Goal: Information Seeking & Learning: Learn about a topic

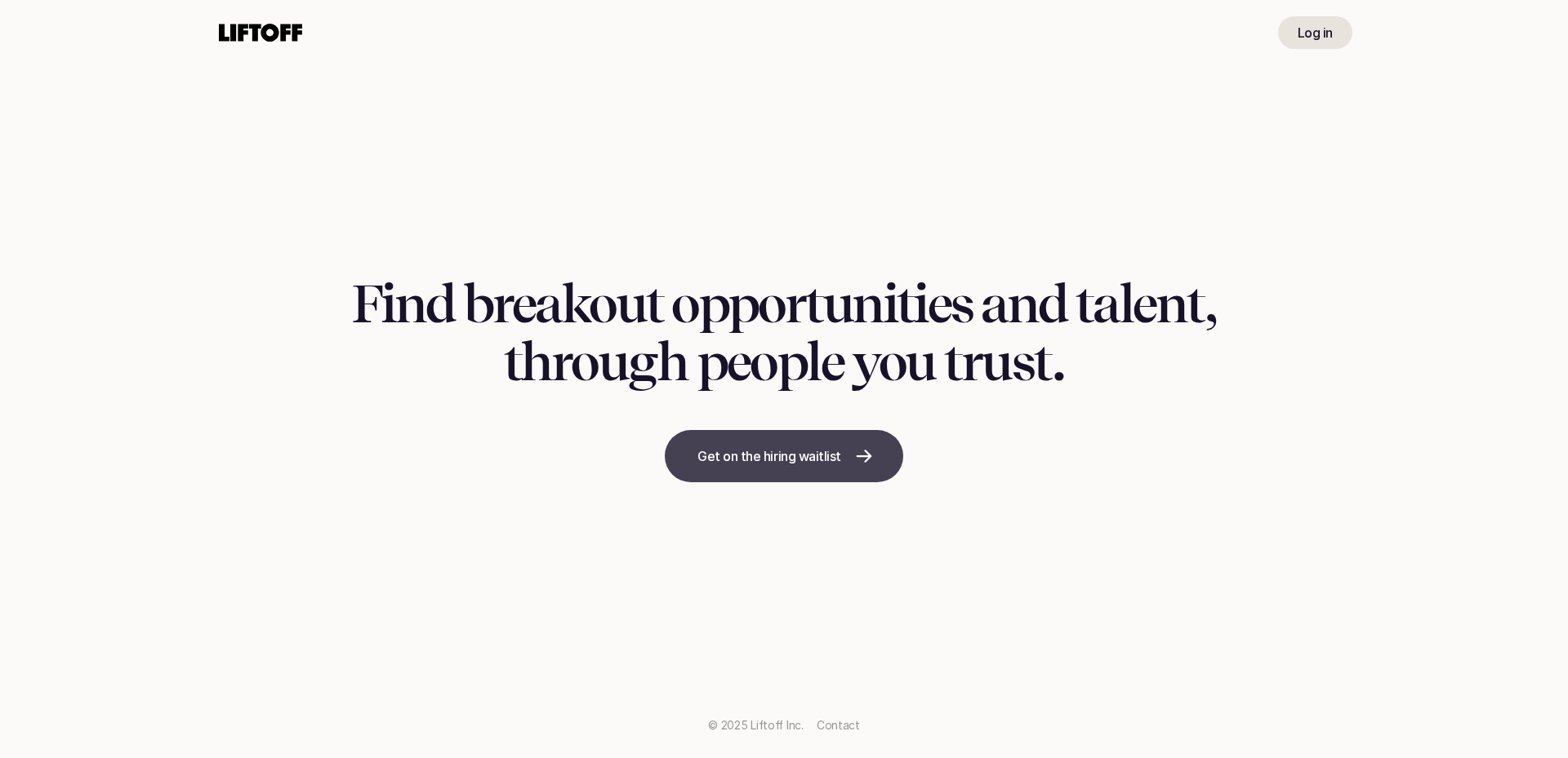
click at [773, 461] on p "Get on the hiring waitlist" at bounding box center [768, 456] width 144 height 20
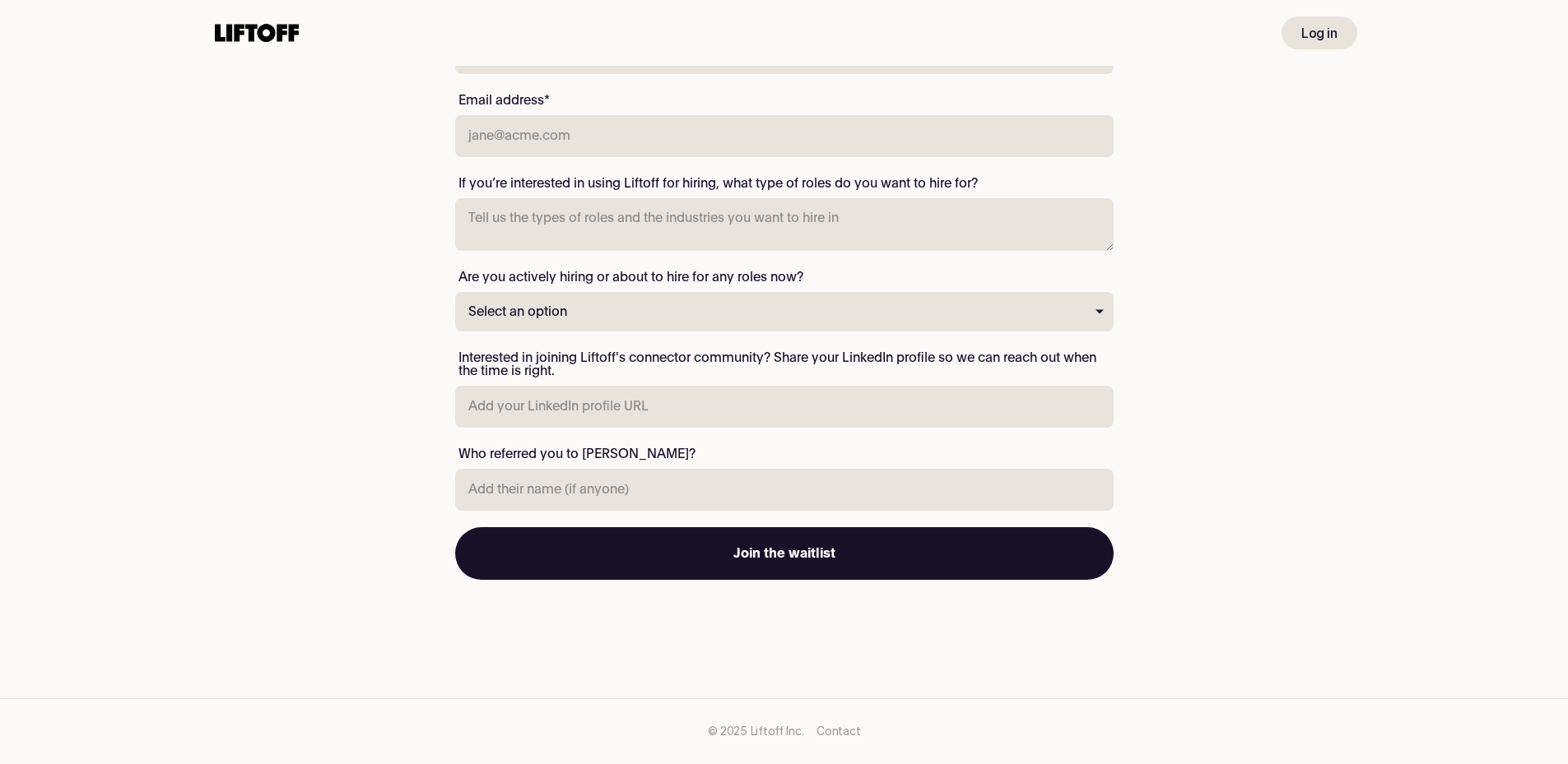
scroll to position [338, 0]
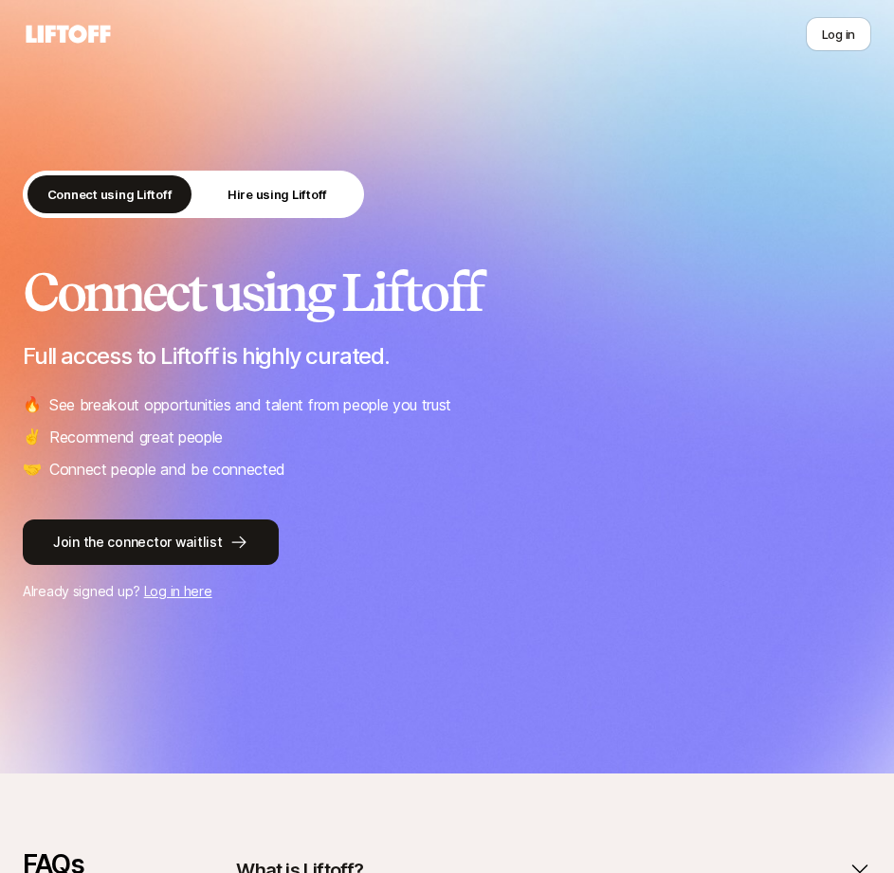
click at [169, 590] on link "Log in here" at bounding box center [178, 591] width 68 height 16
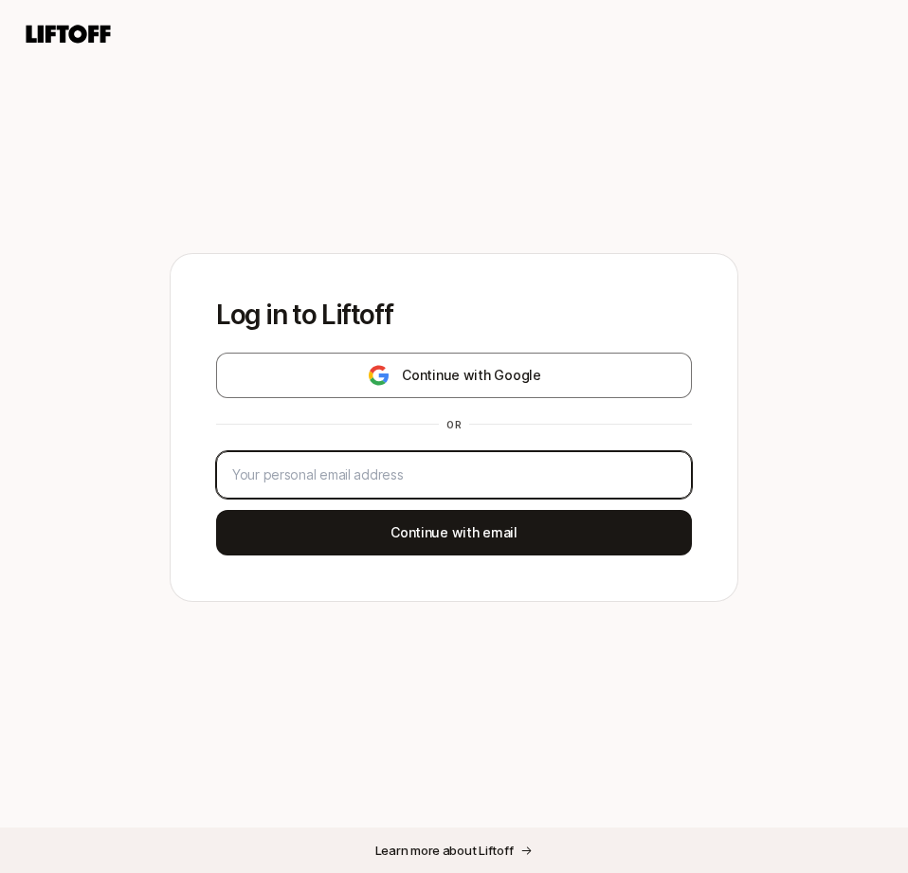
click at [341, 468] on input "email" at bounding box center [454, 474] width 444 height 23
type input "[PERSON_NAME][EMAIL_ADDRESS][PERSON_NAME][DOMAIN_NAME]"
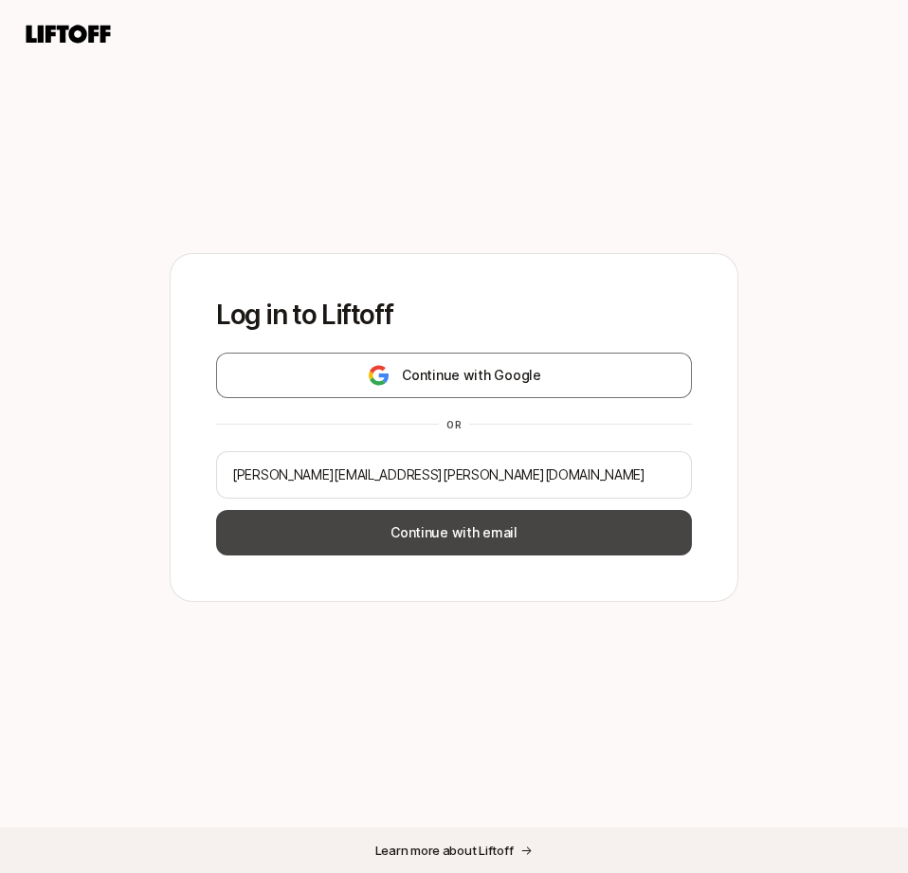
click at [341, 534] on button "Continue with email" at bounding box center [454, 532] width 476 height 45
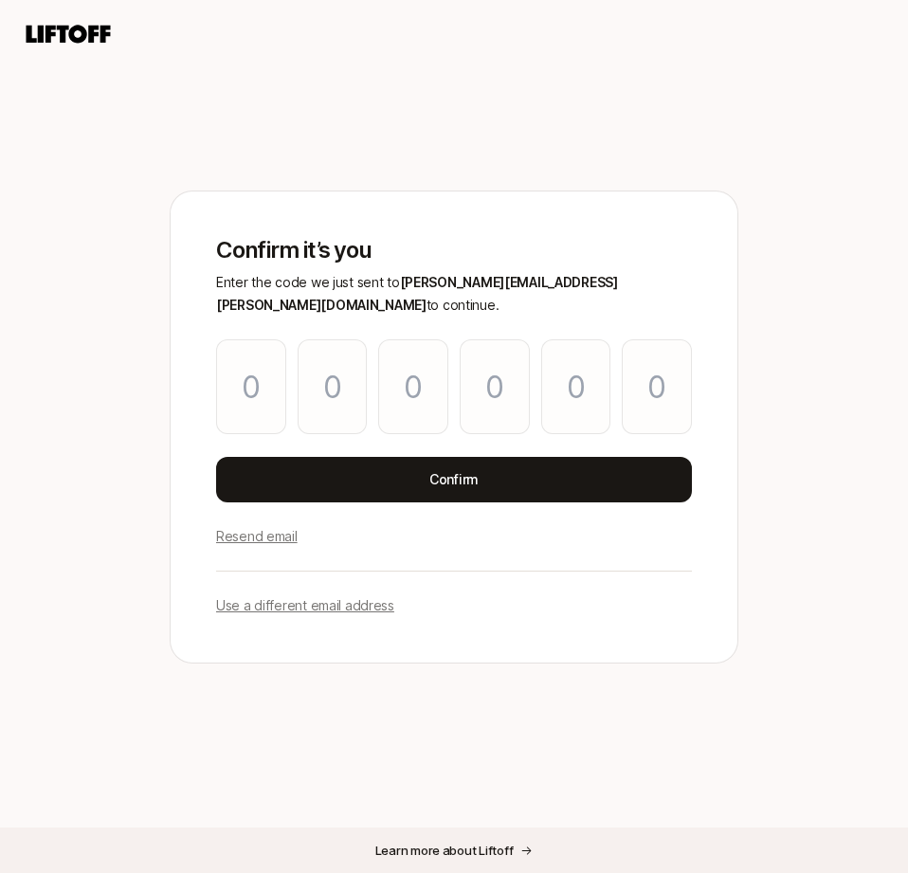
type input "4"
type input "8"
type input "3"
type input "5"
type input "3"
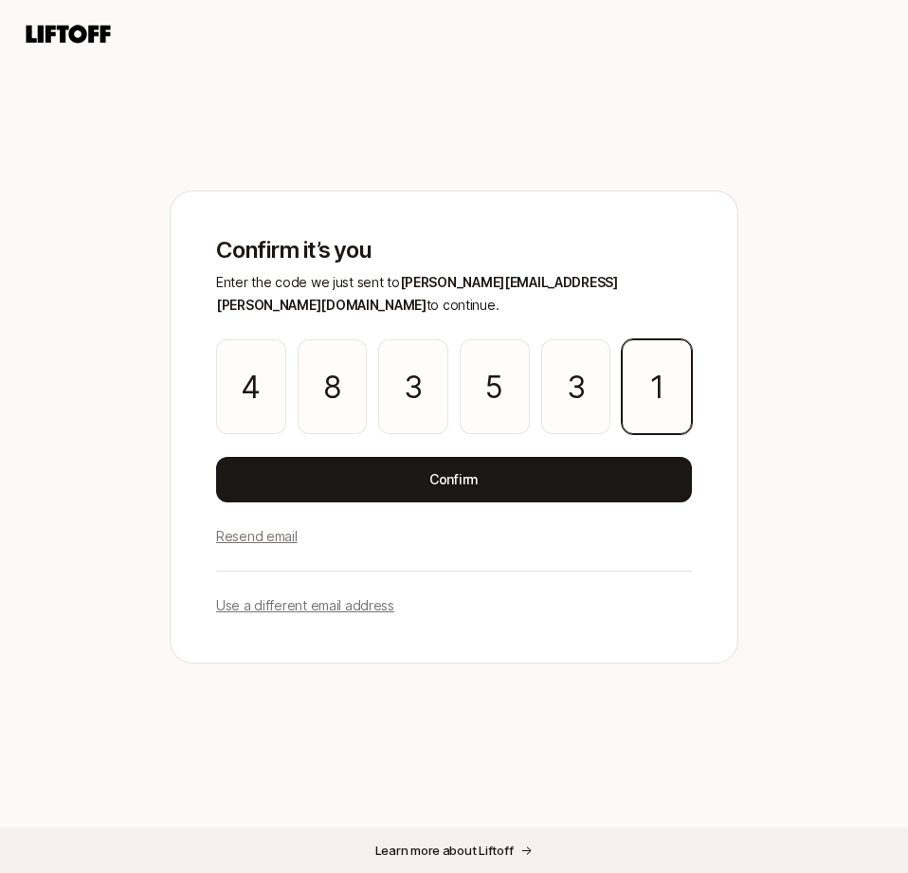
type input "1"
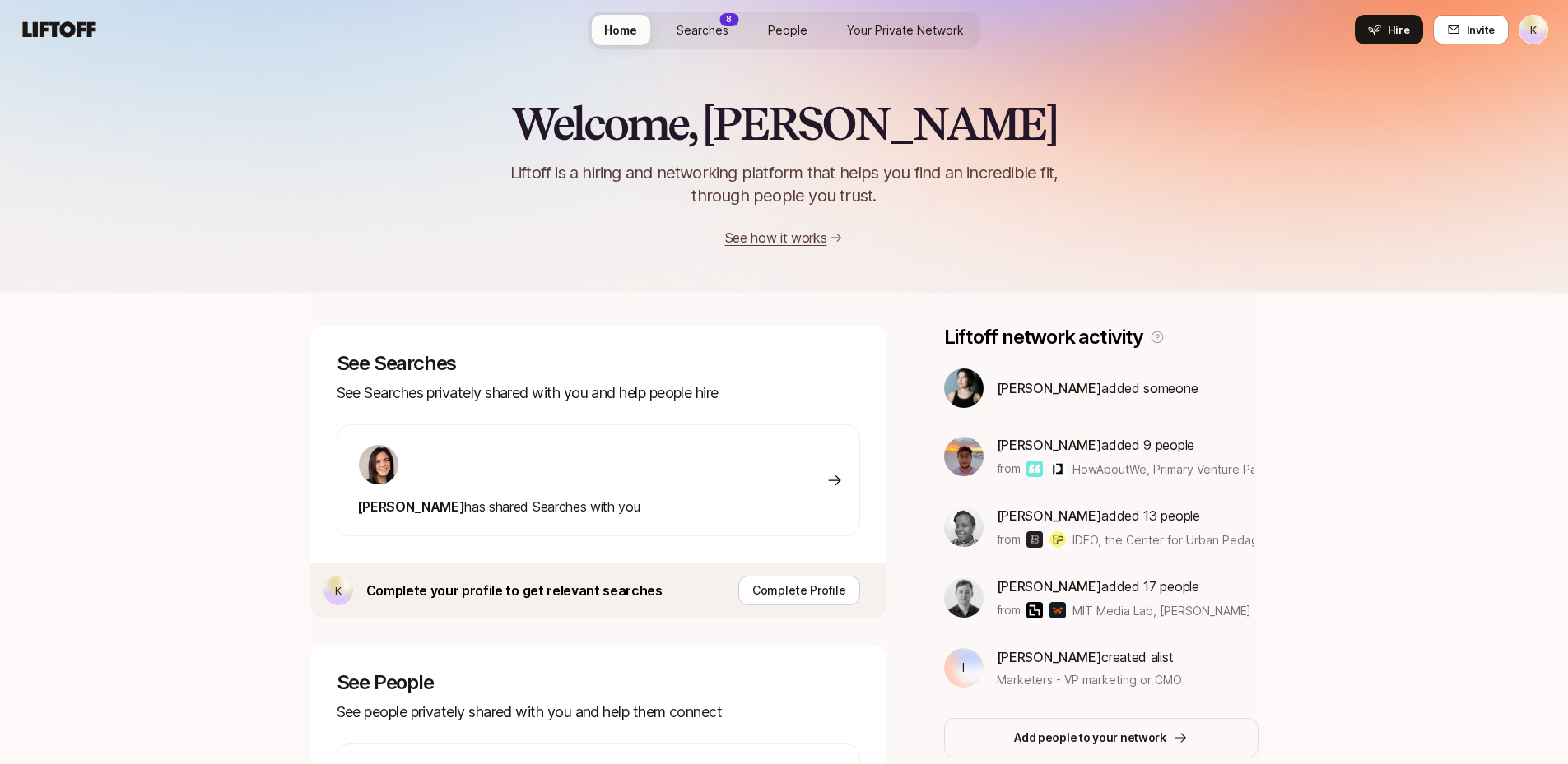
click at [551, 496] on div "[PERSON_NAME] has shared Searches with you" at bounding box center [499, 480] width 283 height 74
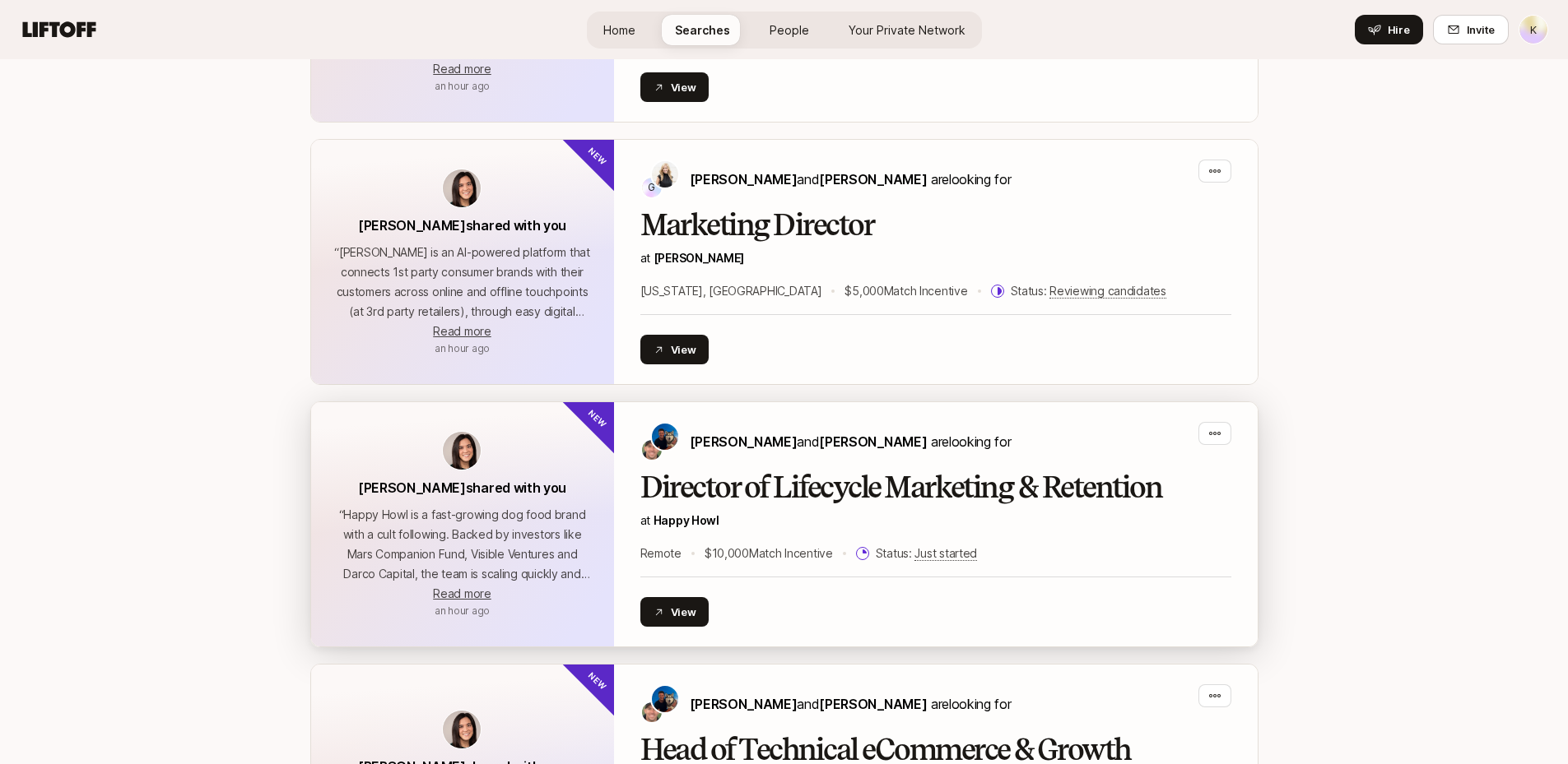
scroll to position [570, 0]
click at [750, 457] on div "Colin Buckley and Josh Pierce are looking for" at bounding box center [825, 442] width 371 height 39
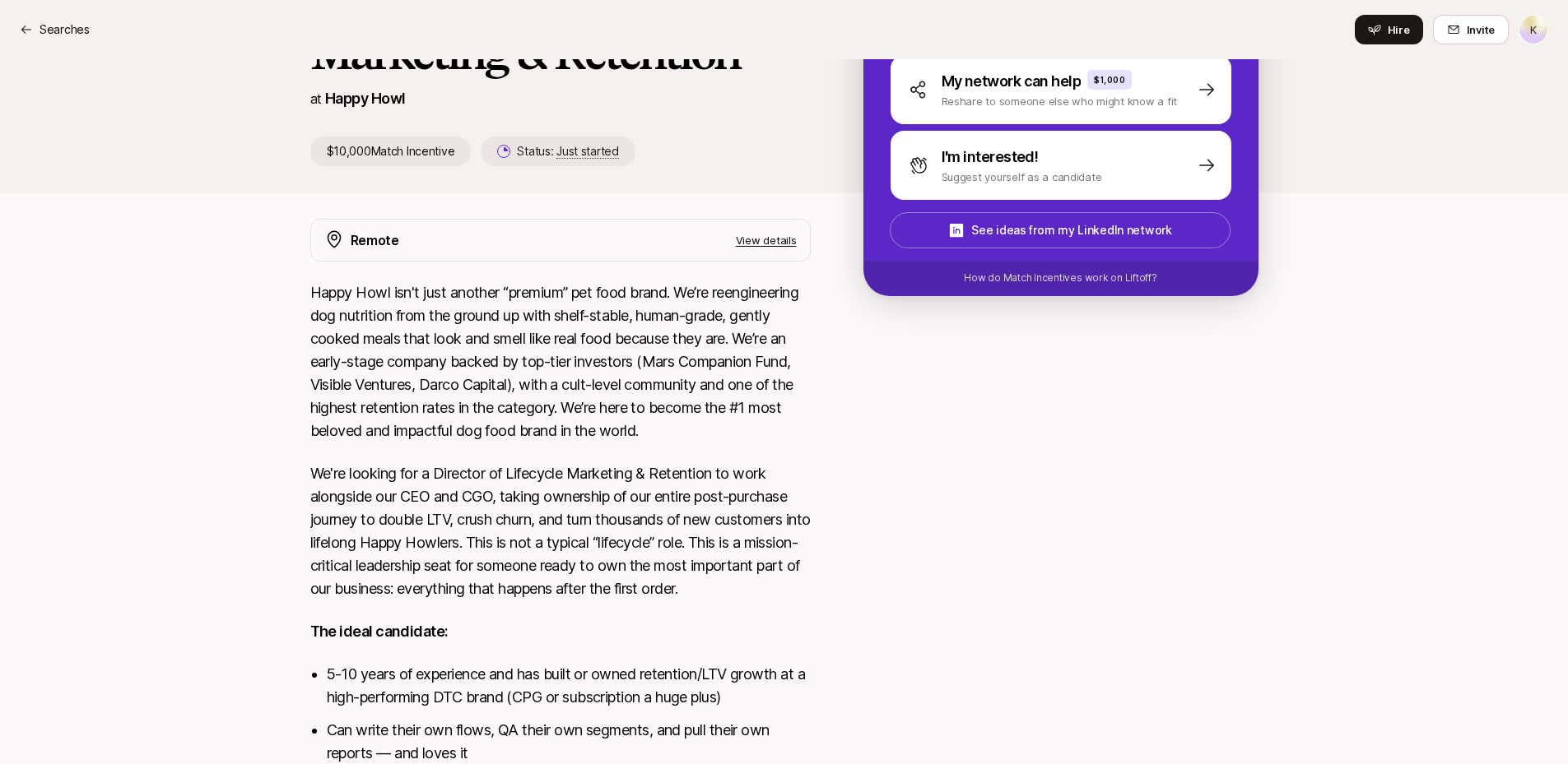
scroll to position [332, 0]
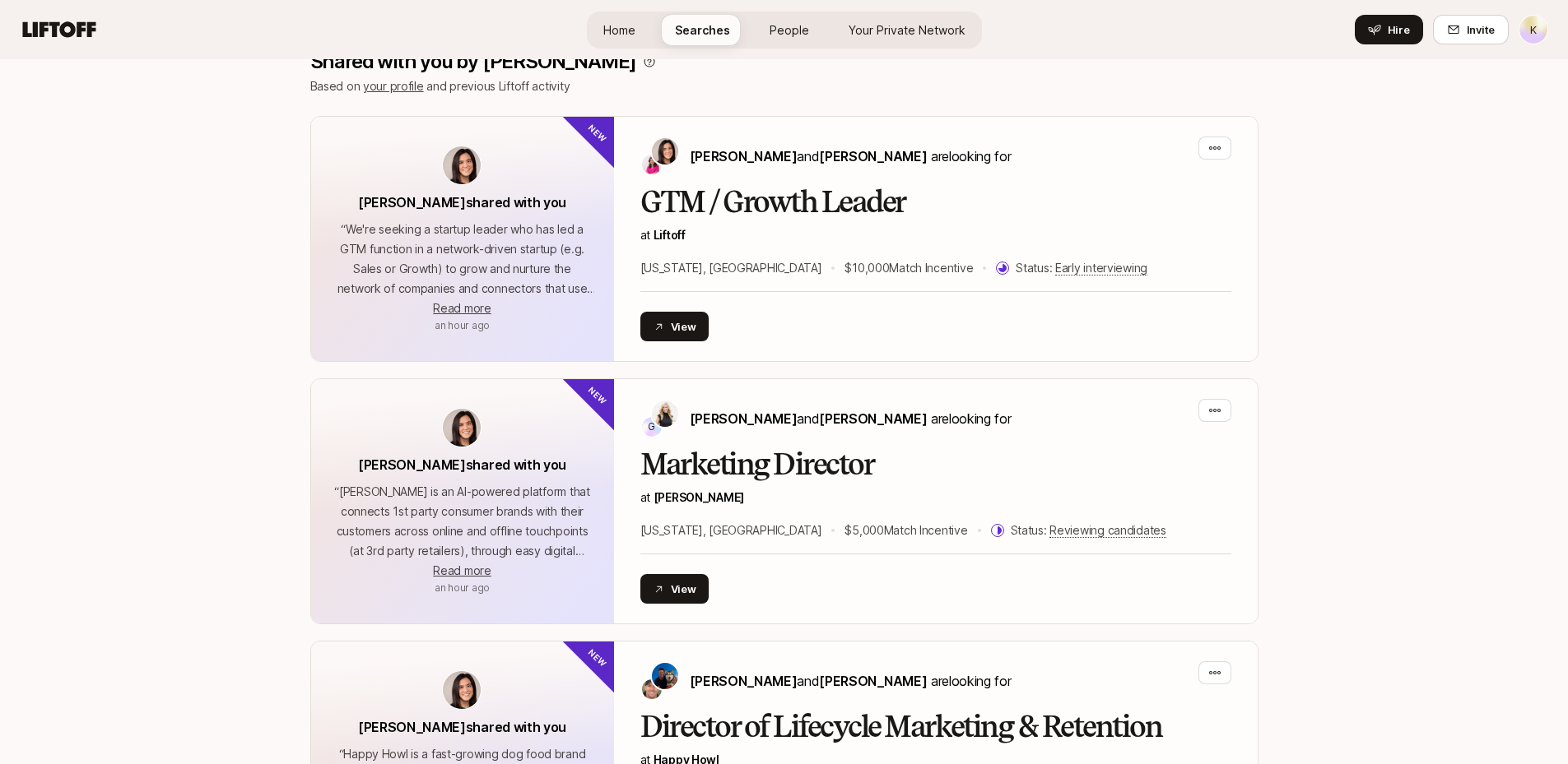
scroll to position [560, 0]
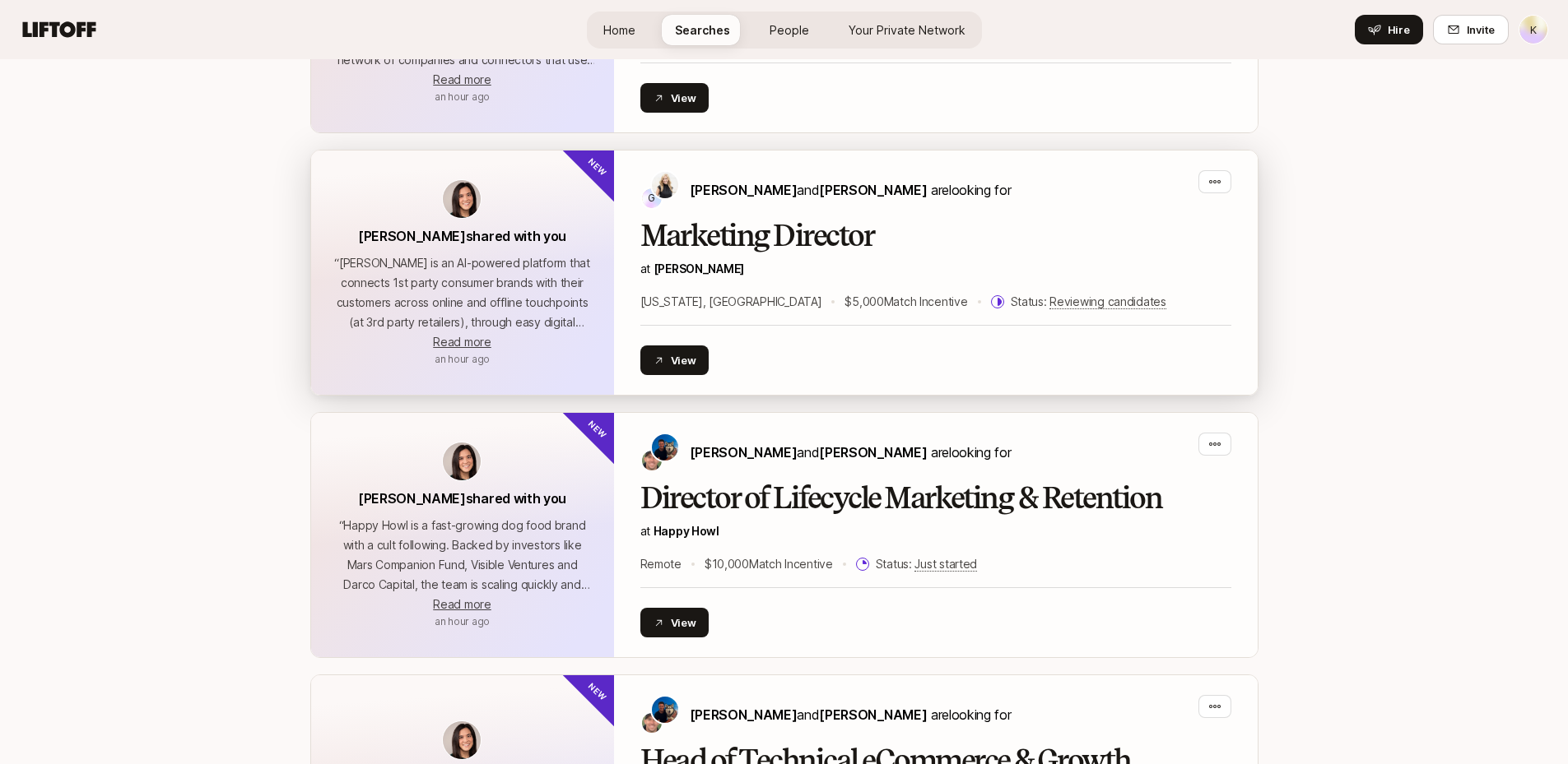
click at [788, 241] on h2 "Marketing Director" at bounding box center [936, 236] width 591 height 33
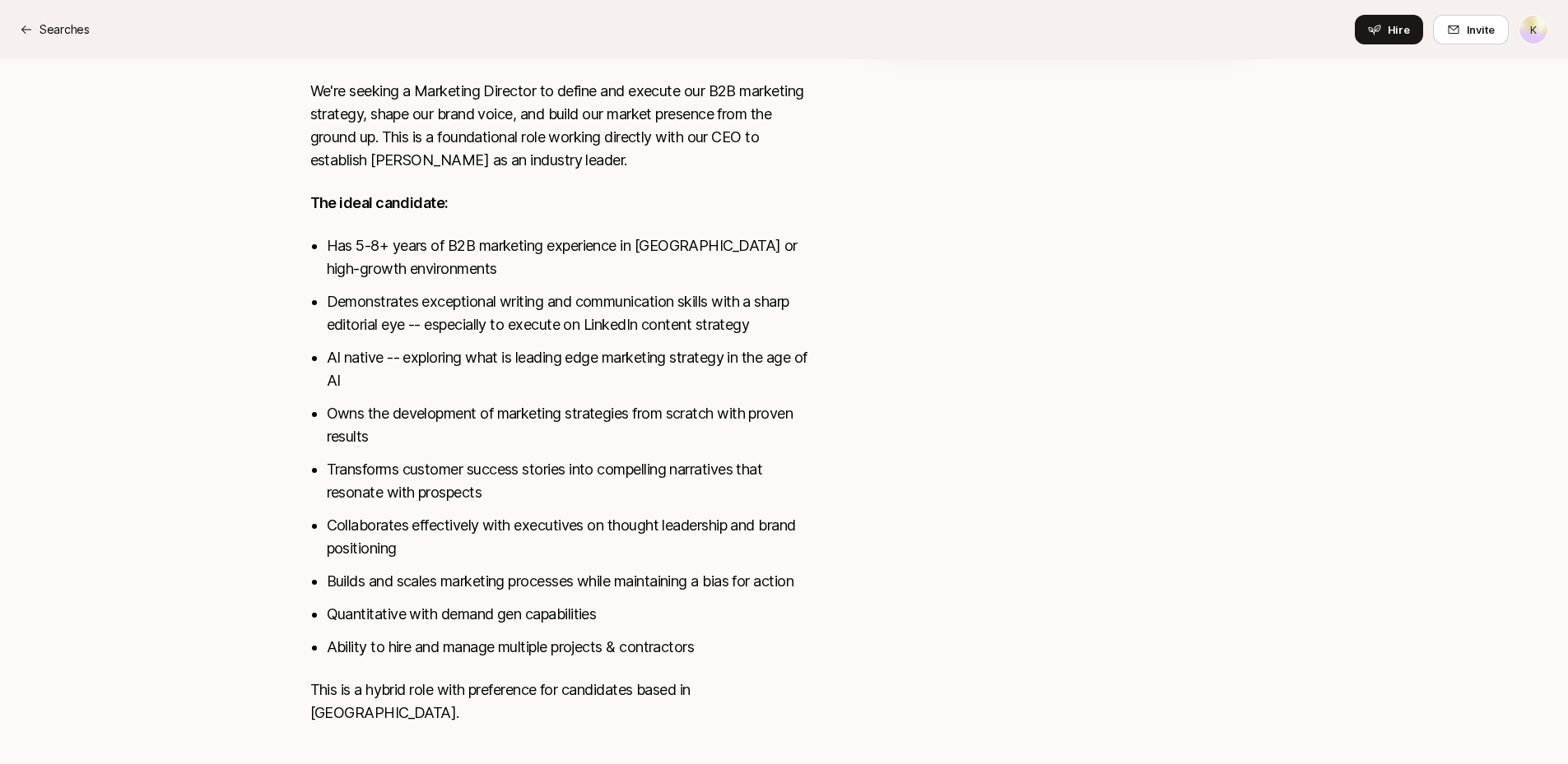
scroll to position [585, 0]
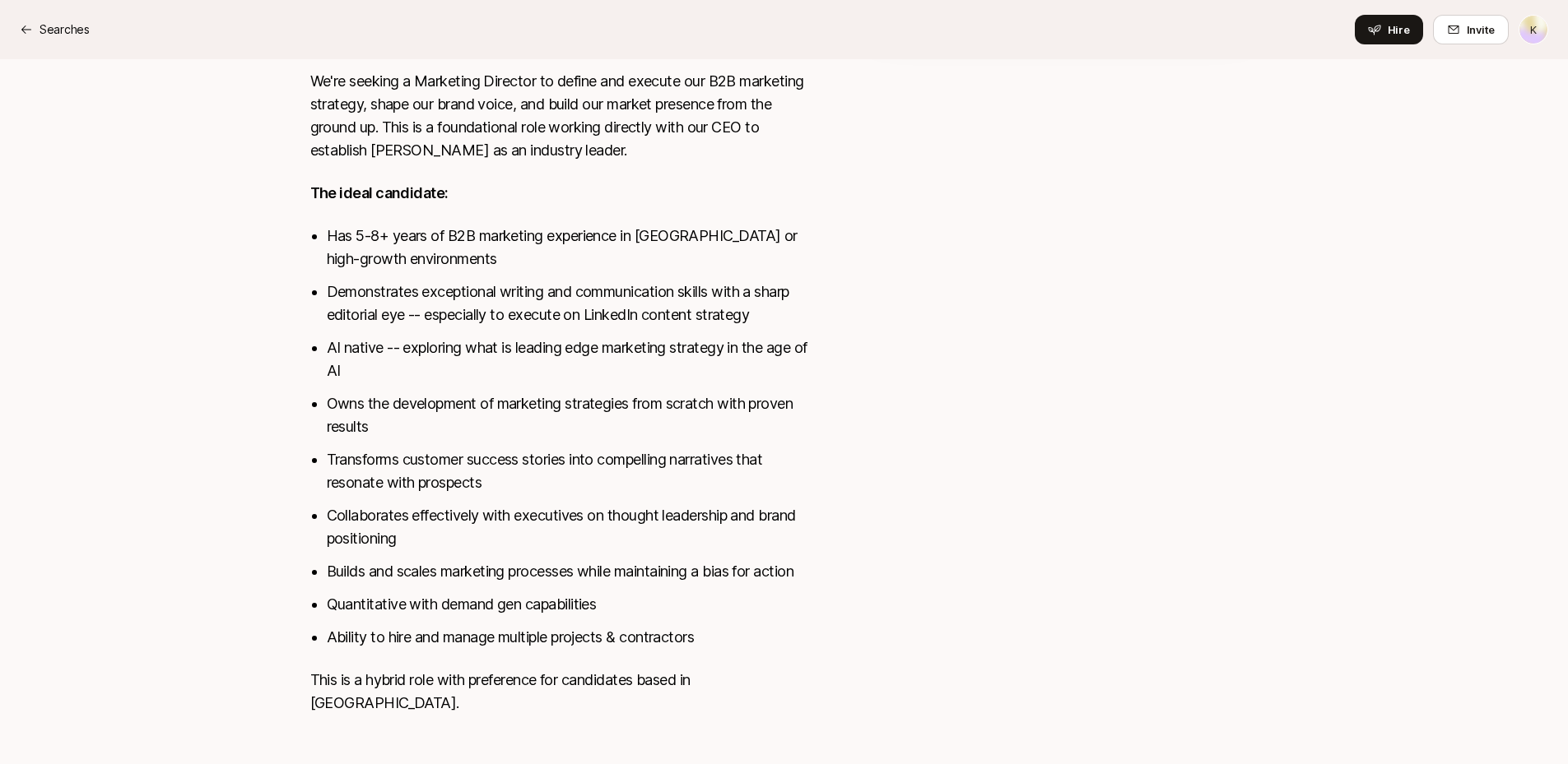
click at [788, 373] on div at bounding box center [1061, 306] width 395 height 820
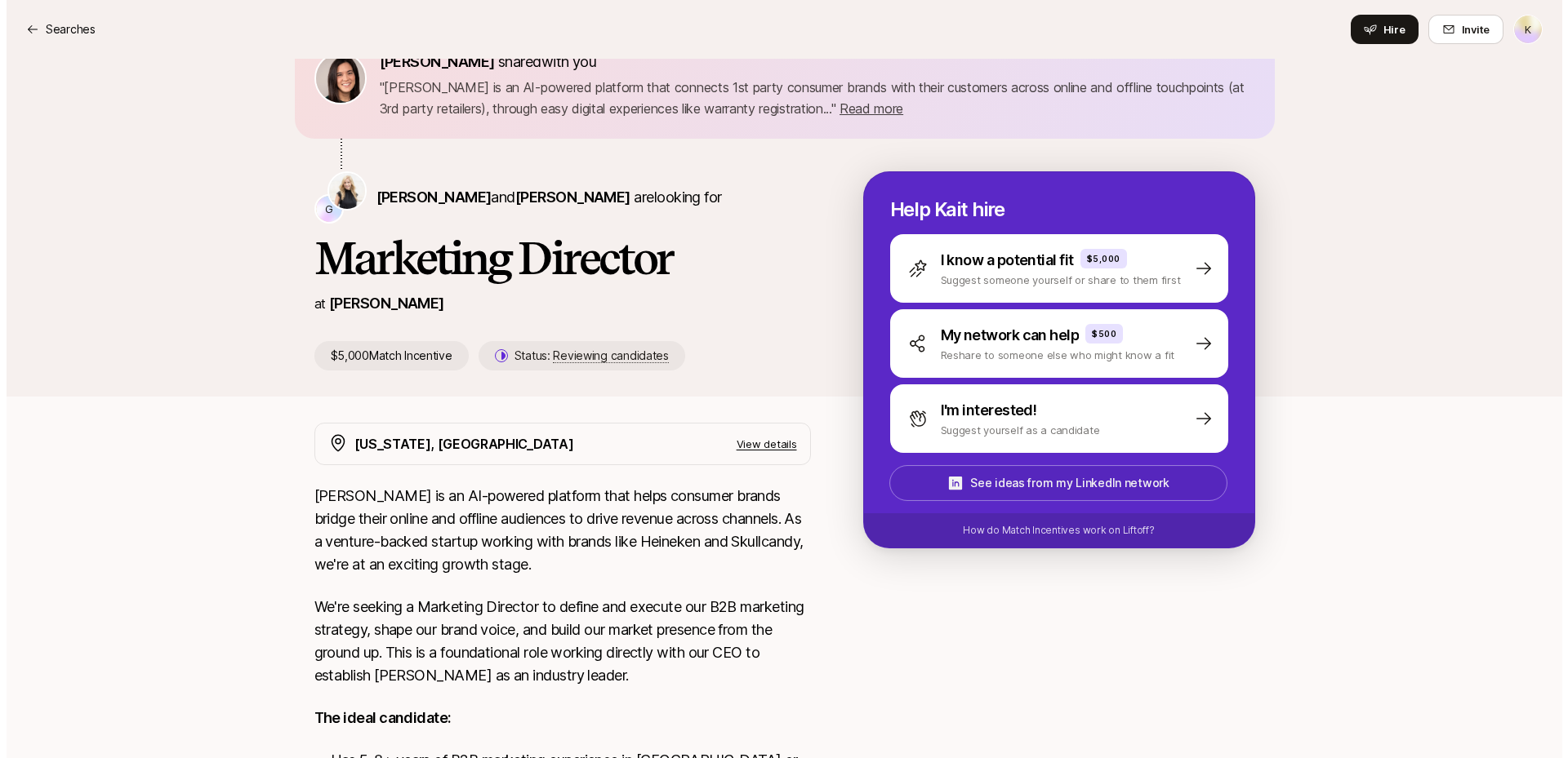
scroll to position [0, 0]
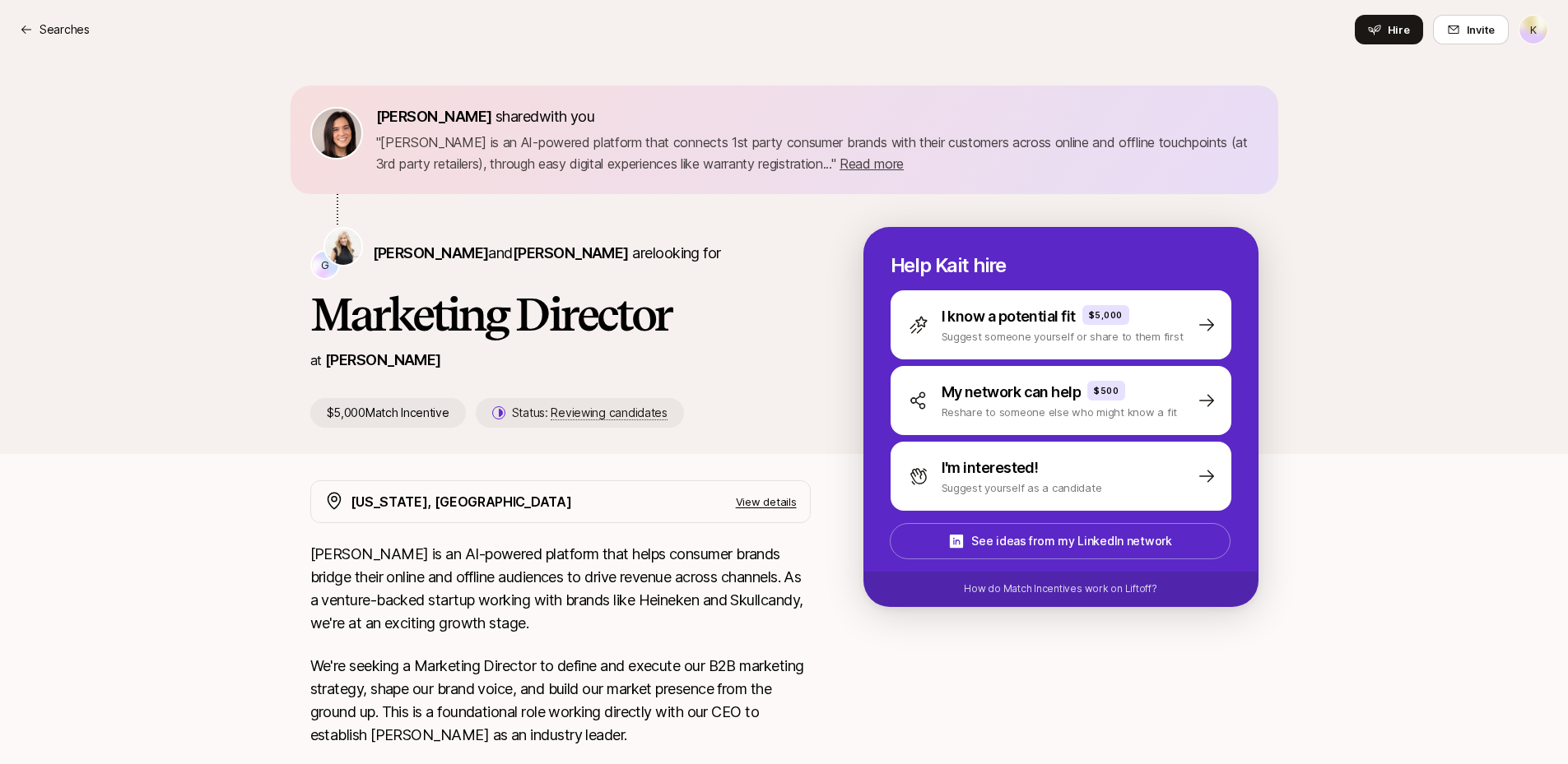
drag, startPoint x: 1012, startPoint y: 325, endPoint x: 713, endPoint y: 246, distance: 309.3
click at [713, 246] on div "G Kait Stephens and Genevieve Flynn are looking for Marketing Director at Brij …" at bounding box center [784, 327] width 949 height 201
click at [244, 283] on div "Eleanor Morgan shared with you " Brij is an AI-powered platform that connects 1…" at bounding box center [784, 256] width 1568 height 395
click at [788, 589] on p "How do Match Incentives work on Liftoff?" at bounding box center [1061, 589] width 193 height 15
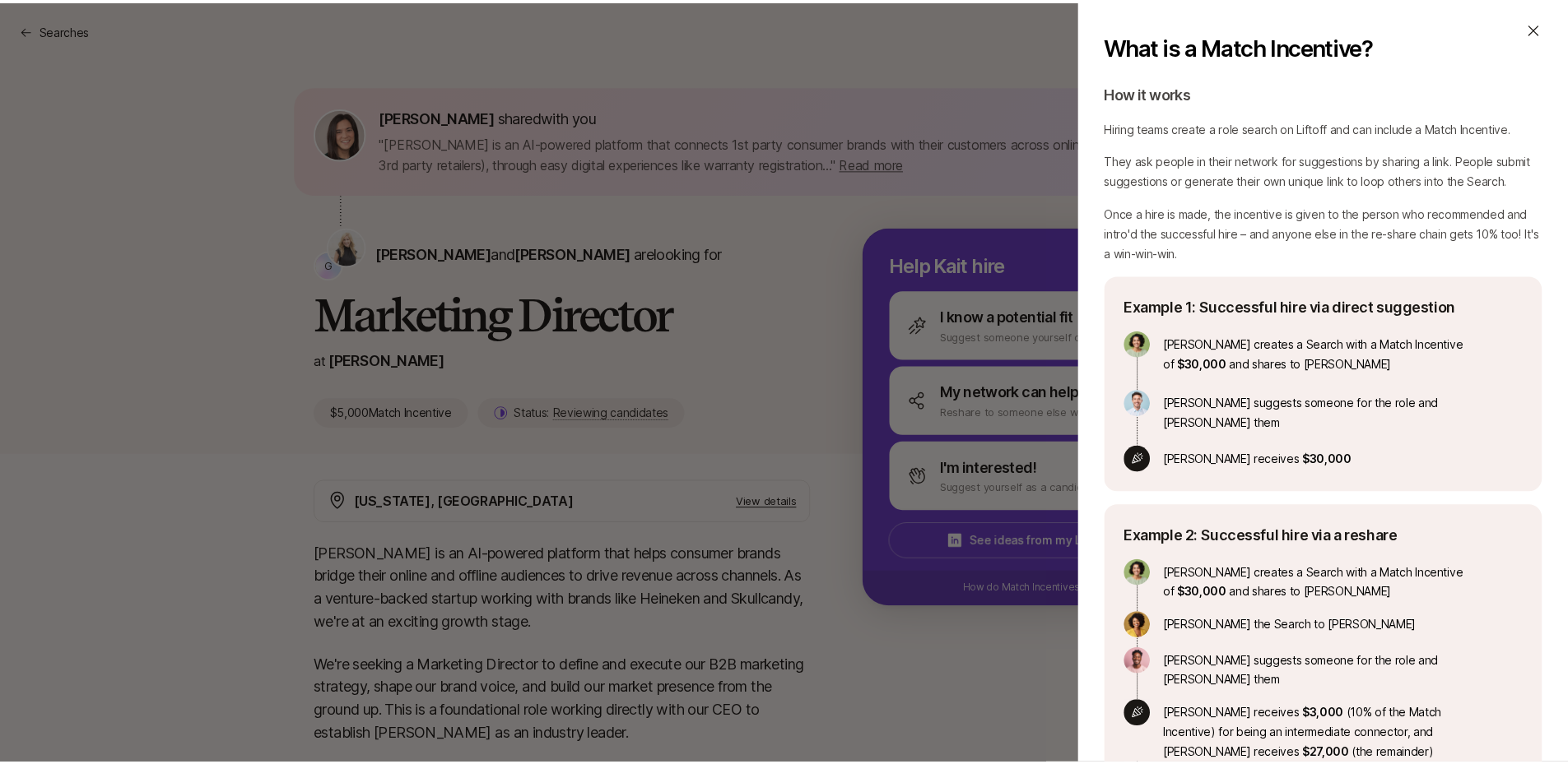
scroll to position [67, 0]
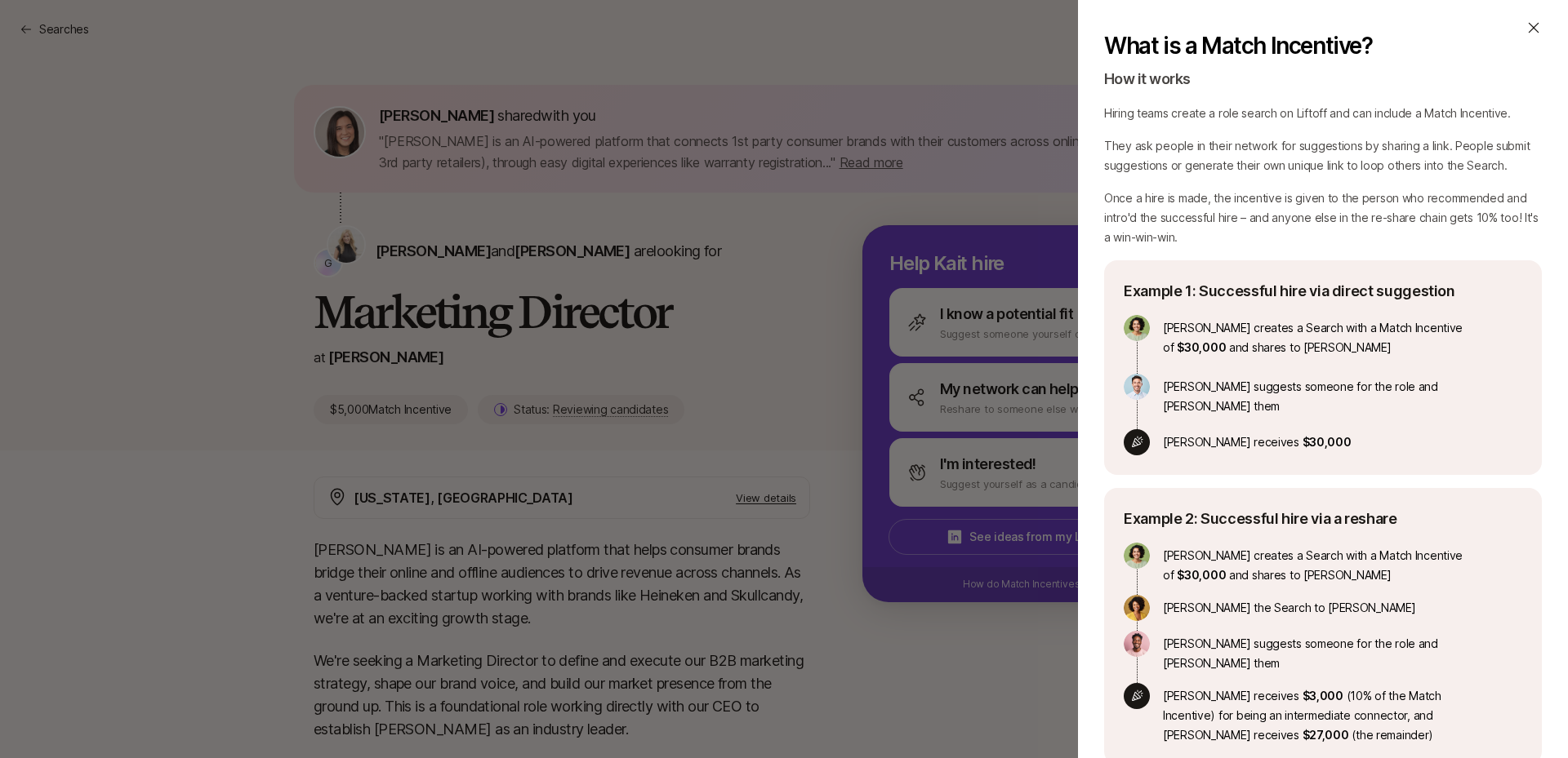
click at [208, 264] on div "What is a Match Incentive? A Match Incentive is a referral bonus you can offer …" at bounding box center [784, 379] width 1568 height 758
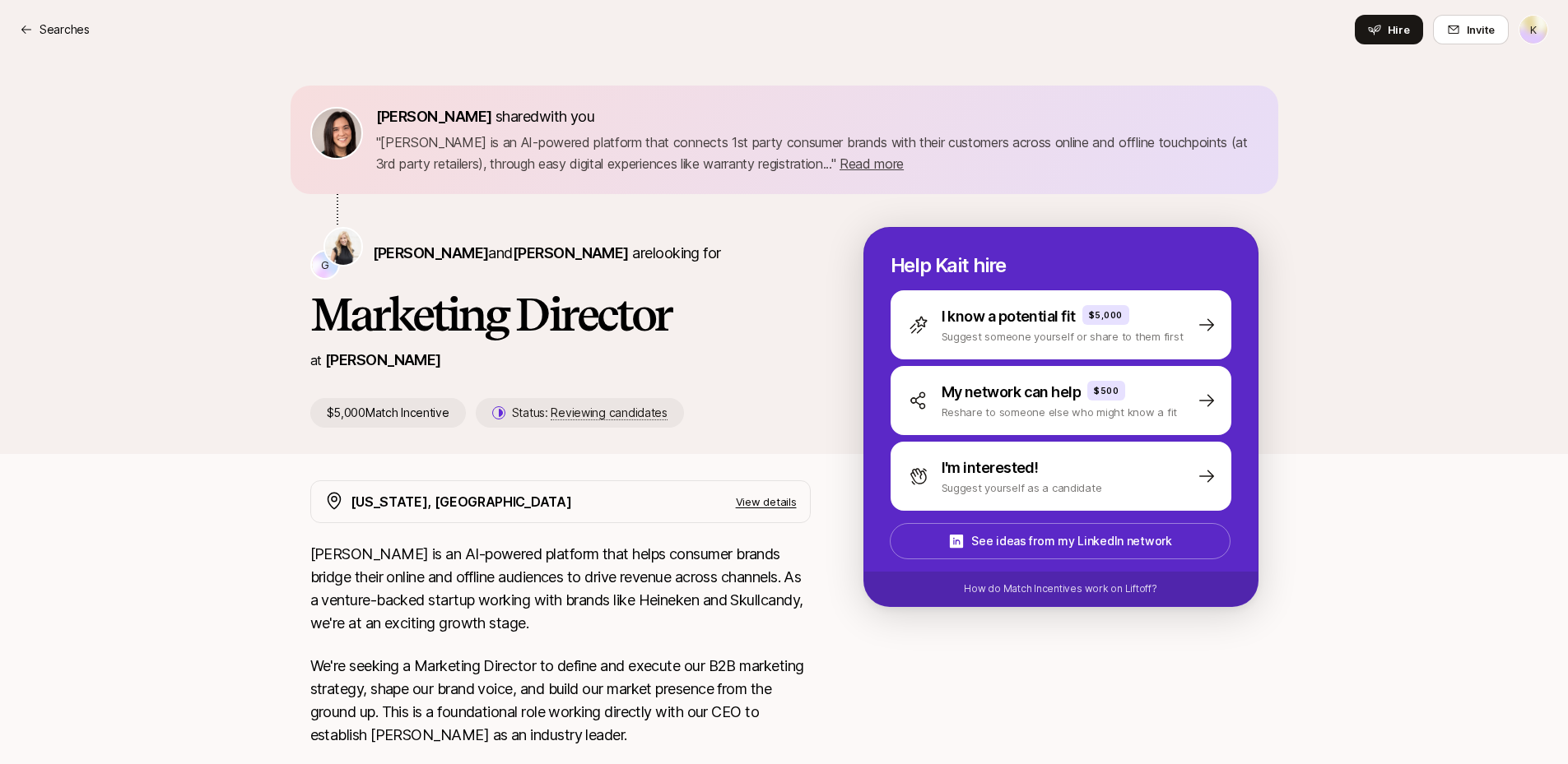
click at [342, 253] on img at bounding box center [343, 247] width 36 height 36
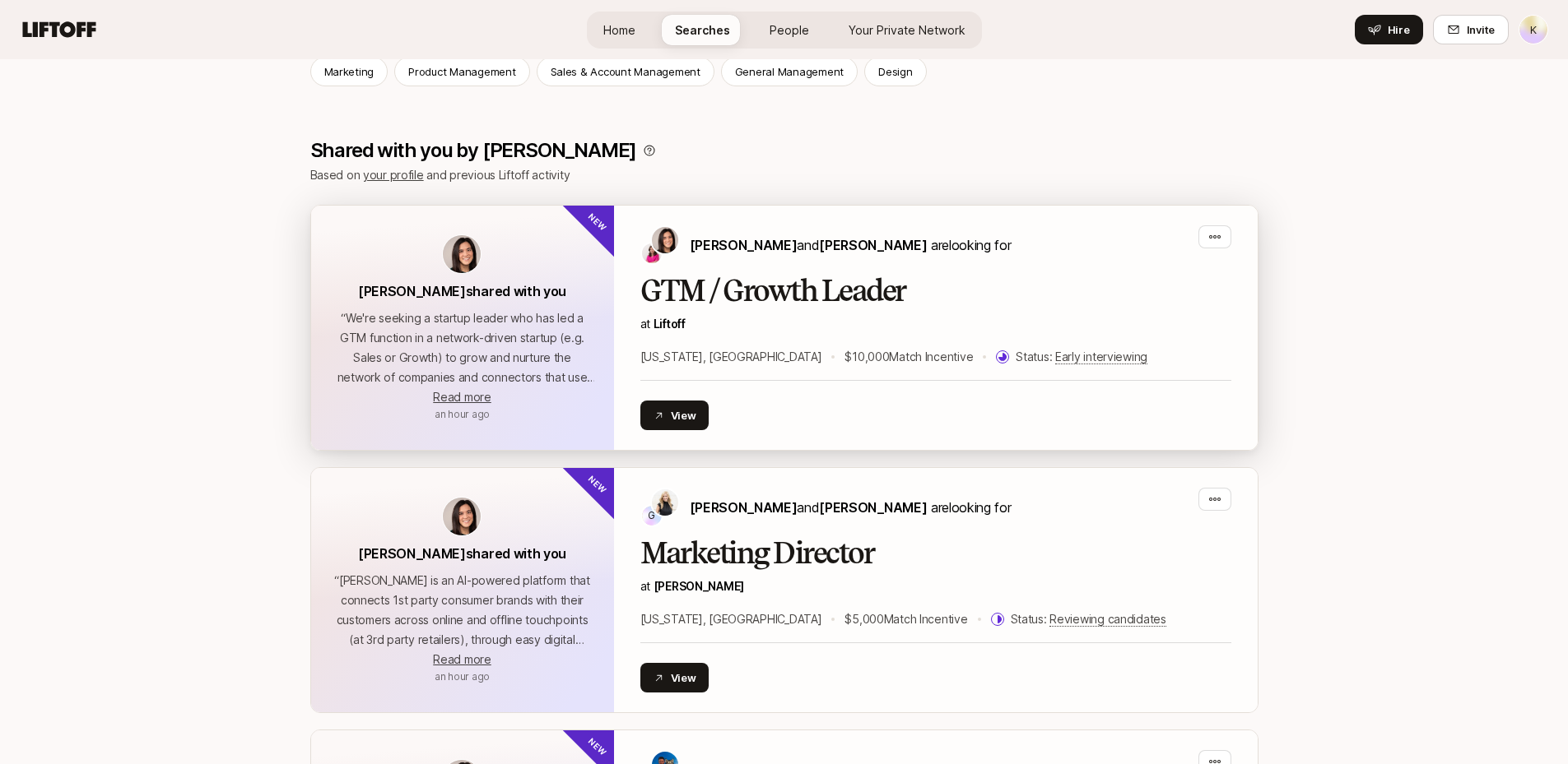
scroll to position [140, 0]
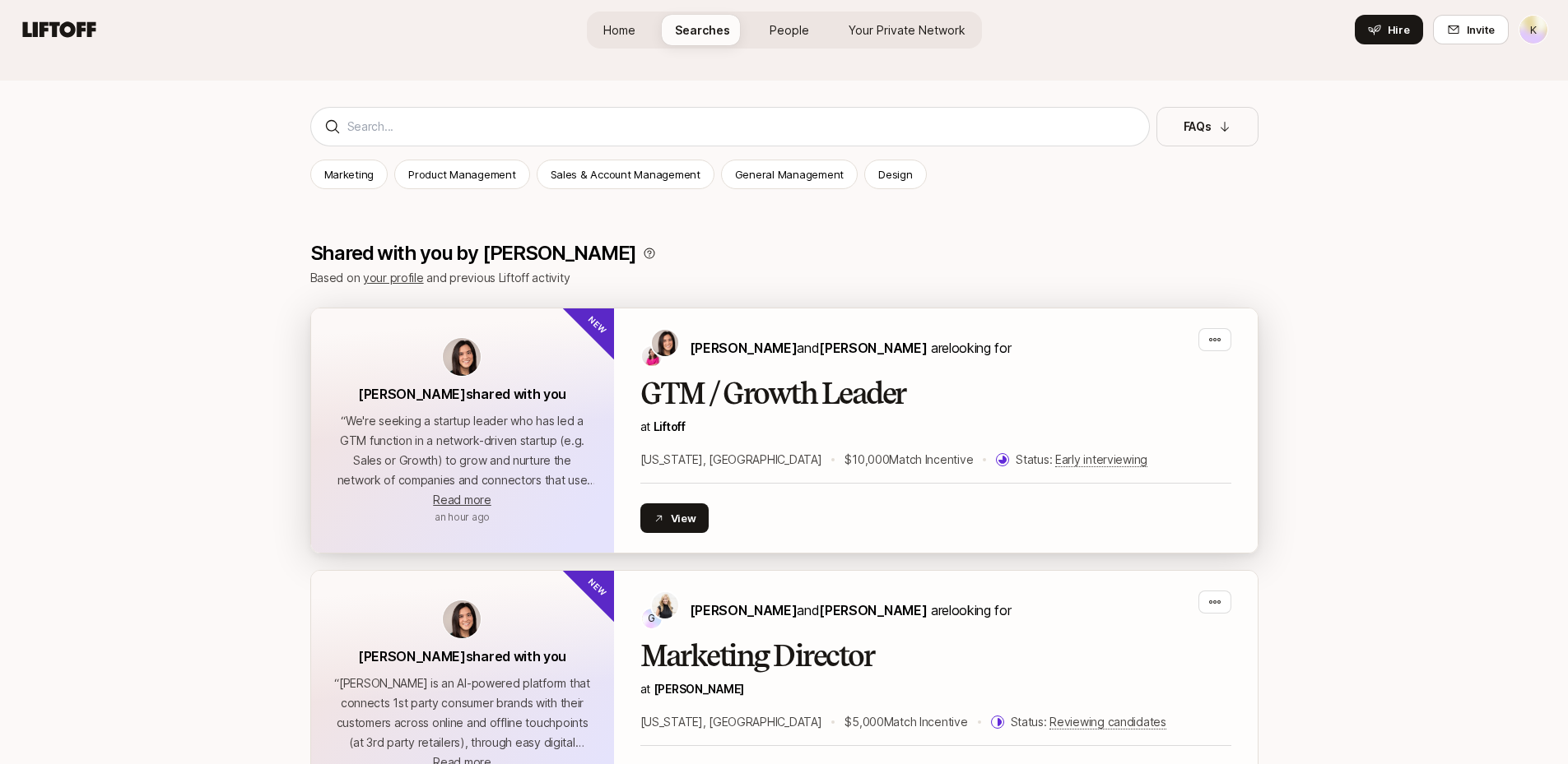
click at [699, 399] on h2 "GTM / Growth Leader" at bounding box center [936, 394] width 591 height 33
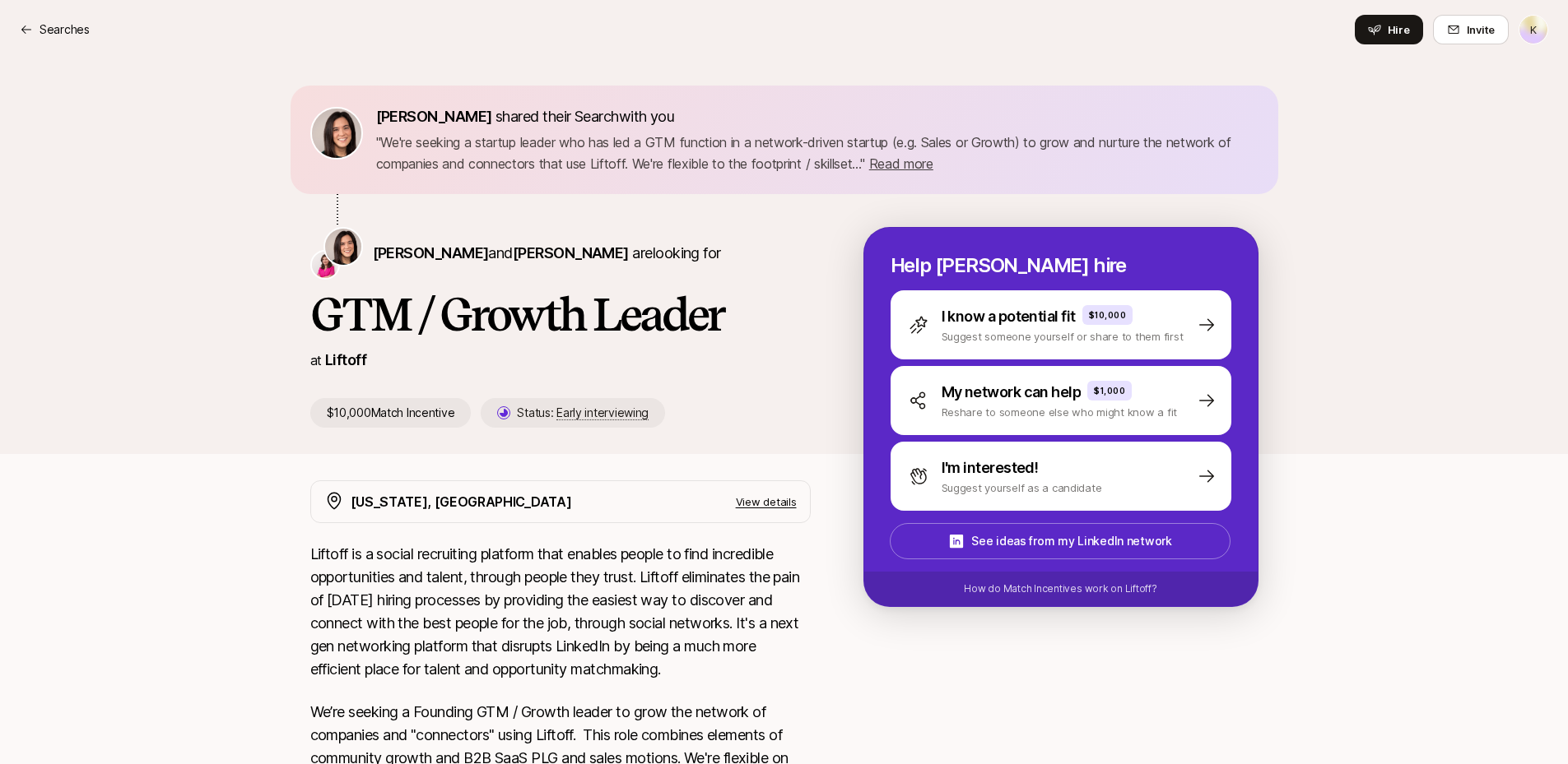
click at [788, 36] on html "Searches K Searches Hire Invite K Eleanor Morgan shared their Search with you "…" at bounding box center [784, 382] width 1568 height 764
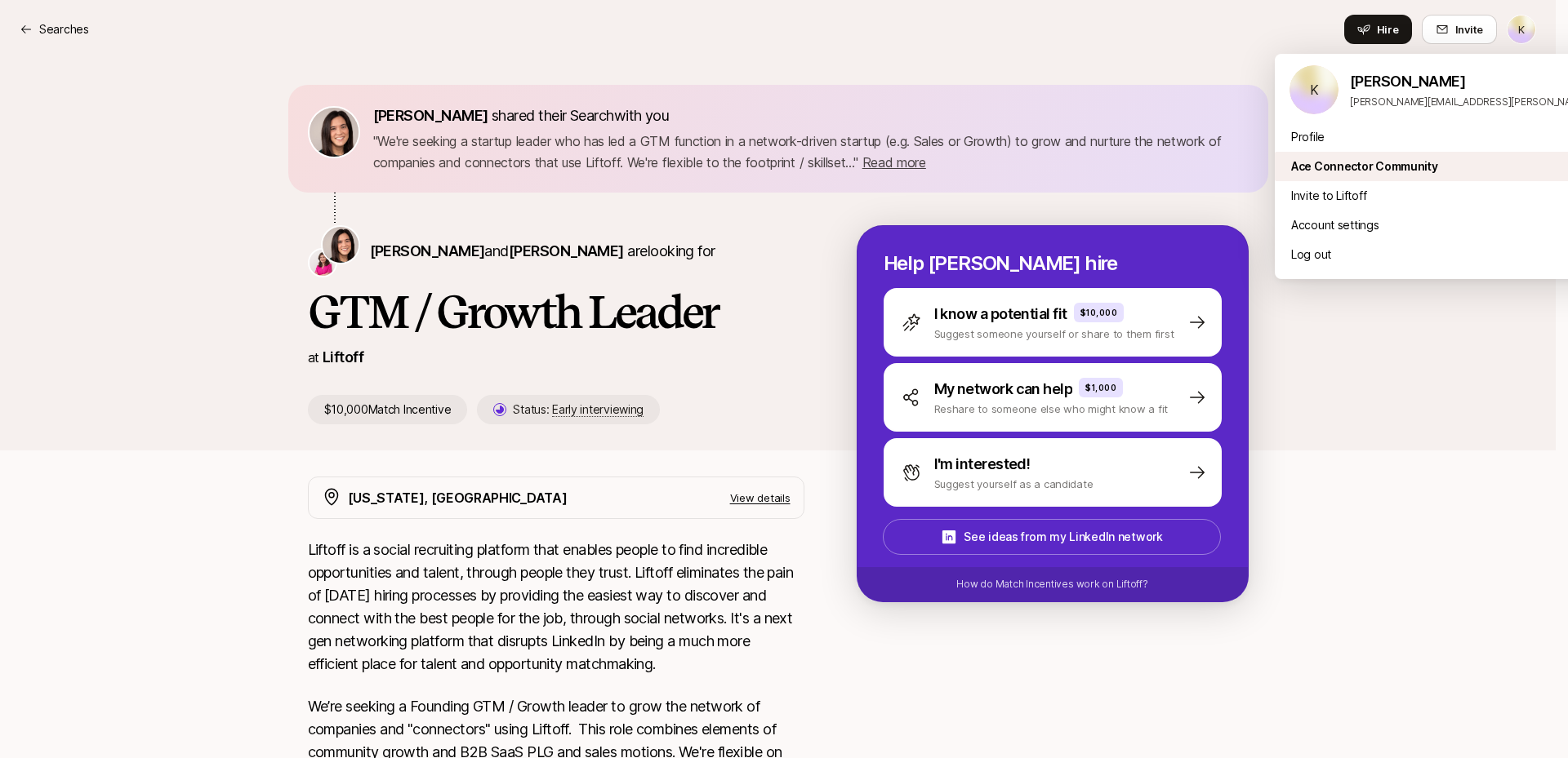
click at [781, 167] on div "Ace Connector Community" at bounding box center [1476, 166] width 404 height 29
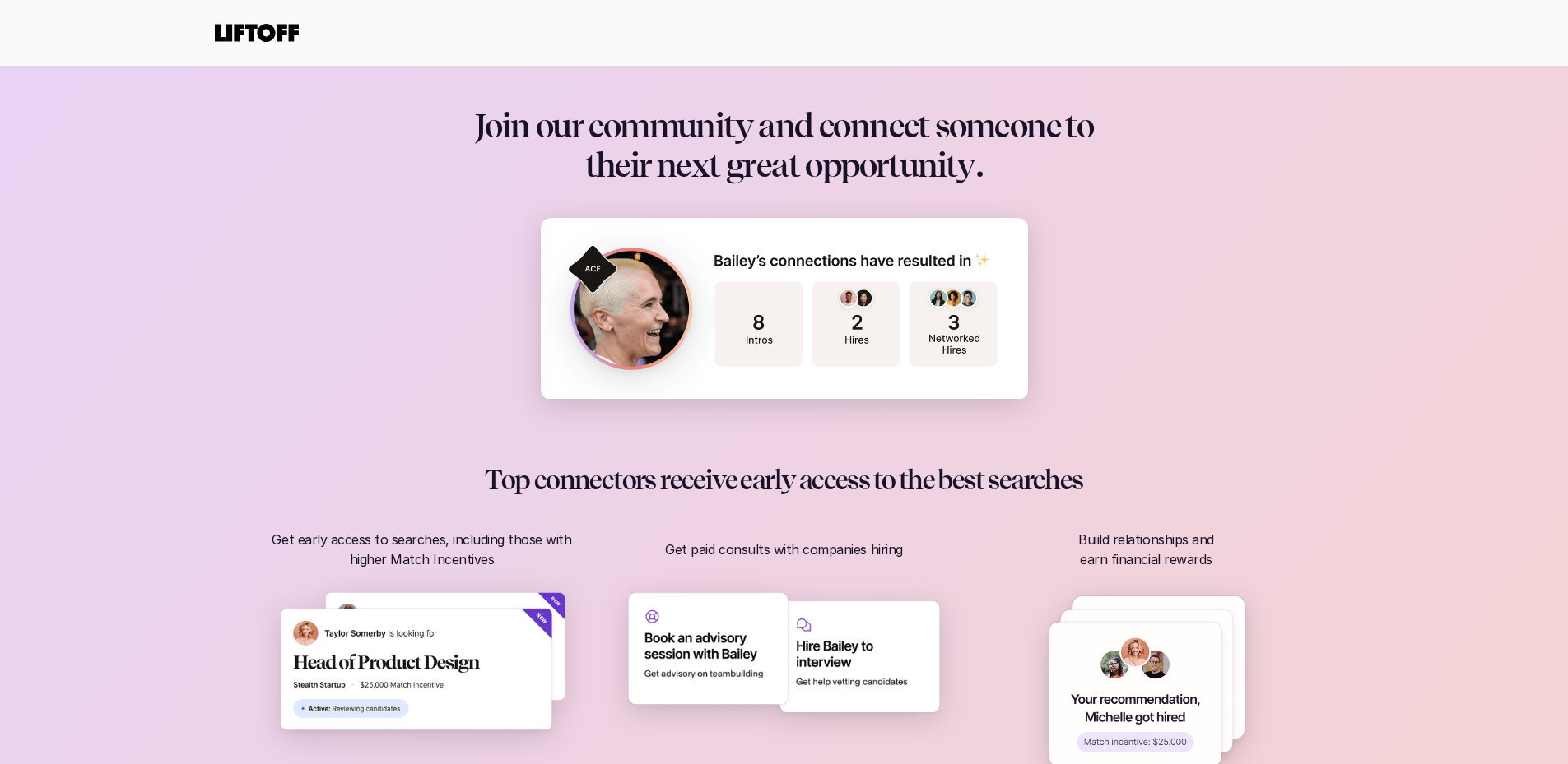
scroll to position [813, 0]
